Goal: Task Accomplishment & Management: Complete application form

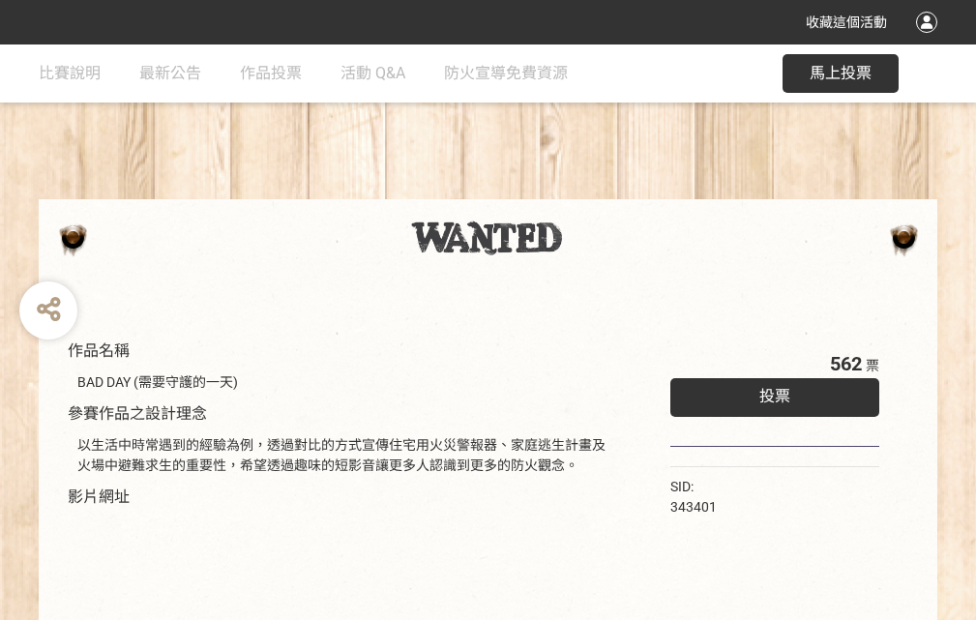
click at [930, 41] on div "收藏這個活動" at bounding box center [488, 22] width 976 height 45
click at [605, 191] on div "作品名稱 BAD DAY (需要守護的一天) 參賽作品之設計理念 以生活中時常遇到的經驗為例，透過對比的方式宣傳住宅用火災警報器、家庭逃生計畫及火場中避難求生…" at bounding box center [488, 452] width 976 height 814
click at [770, 392] on span "投票" at bounding box center [775, 396] width 31 height 18
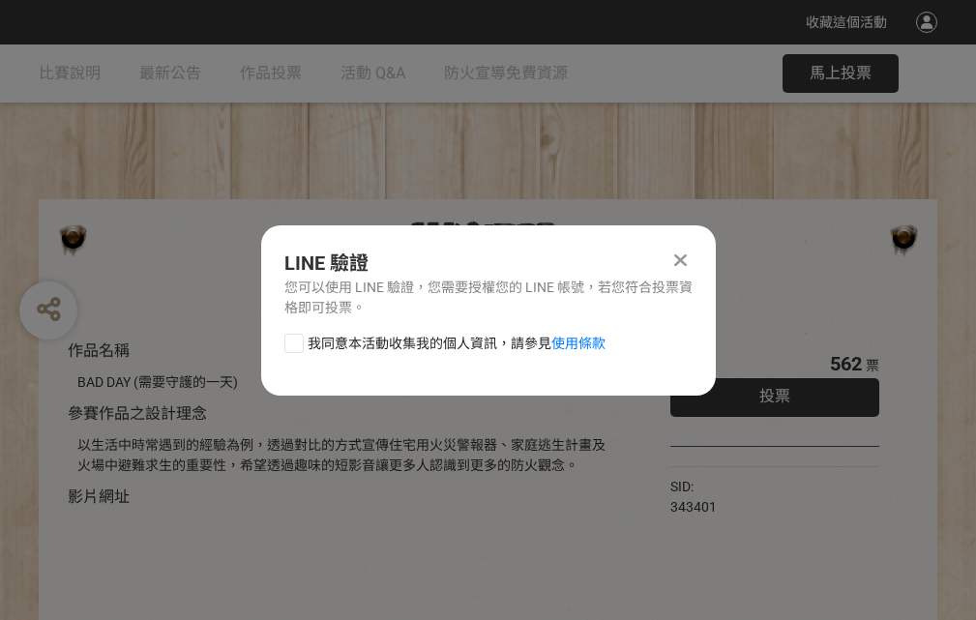
click at [292, 340] on div at bounding box center [294, 343] width 19 height 19
checkbox input "true"
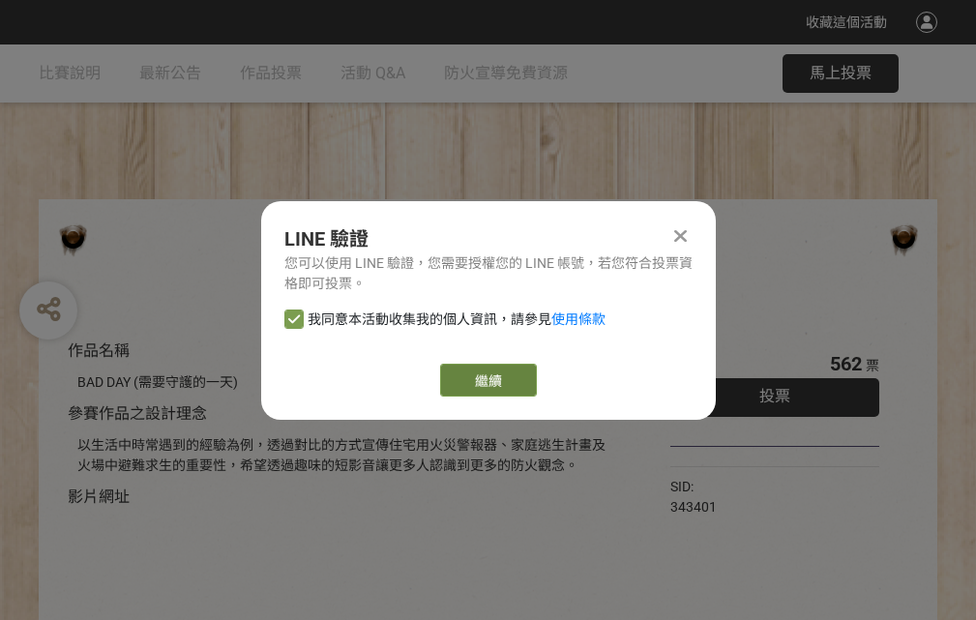
click at [487, 380] on link "繼續" at bounding box center [488, 380] width 97 height 33
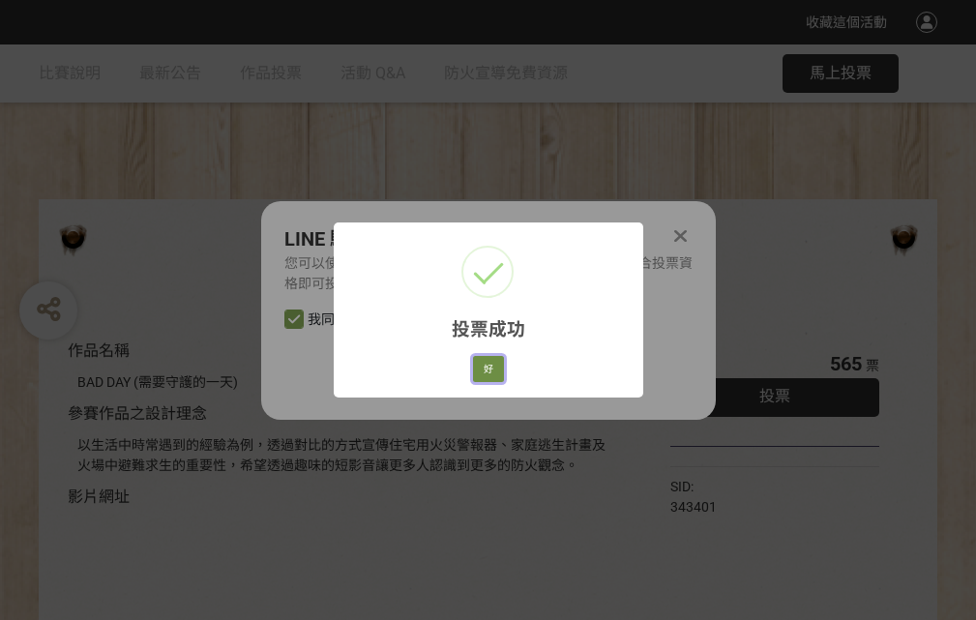
click at [483, 366] on button "好" at bounding box center [488, 369] width 31 height 27
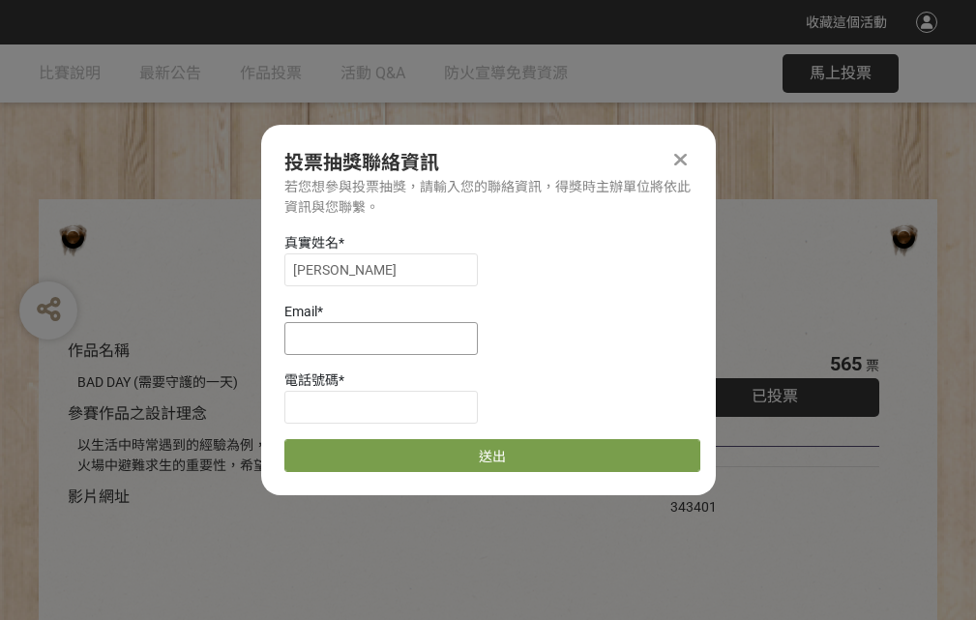
click at [387, 338] on input at bounding box center [382, 338] width 194 height 33
type input "[EMAIL_ADDRESS][DOMAIN_NAME]"
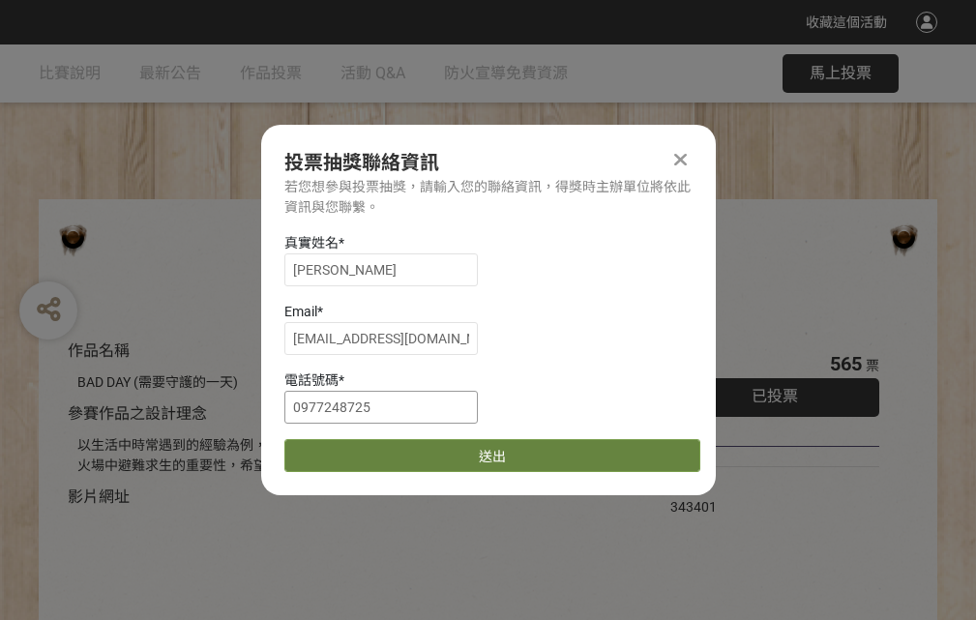
type input "0977248725"
click at [340, 449] on button "送出" at bounding box center [493, 455] width 416 height 33
